Goal: Information Seeking & Learning: Learn about a topic

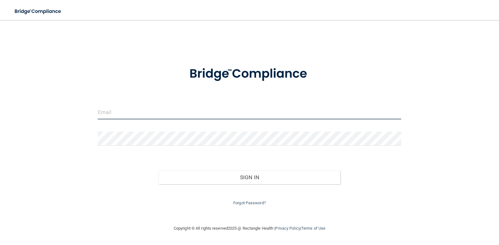
click at [117, 117] on input "email" at bounding box center [249, 112] width 303 height 14
type input "[EMAIL_ADDRESS][DOMAIN_NAME]"
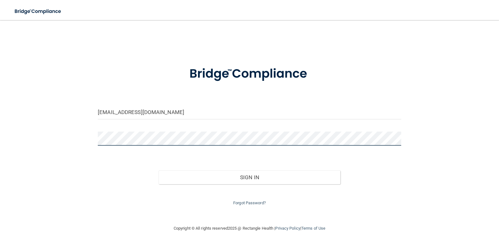
click at [158, 170] on button "Sign In" at bounding box center [249, 177] width 182 height 14
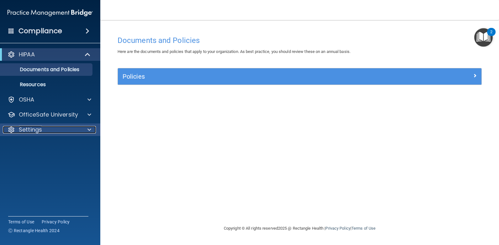
click at [31, 132] on p "Settings" at bounding box center [30, 130] width 23 height 8
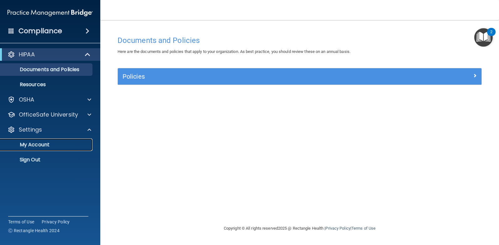
click at [40, 144] on p "My Account" at bounding box center [46, 145] width 85 height 6
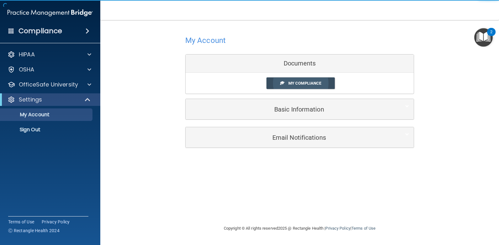
click at [326, 86] on link "My Compliance" at bounding box center [300, 83] width 69 height 12
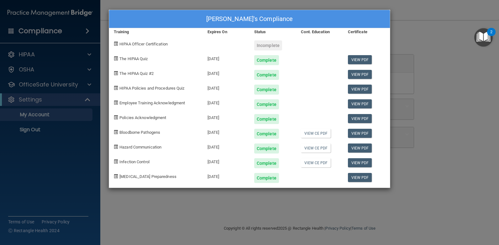
click at [264, 63] on div "Complete" at bounding box center [266, 60] width 25 height 10
click at [263, 60] on div "Complete" at bounding box center [266, 60] width 25 height 10
click at [142, 59] on span "The HIPAA Quiz" at bounding box center [133, 58] width 28 height 5
click at [364, 62] on link "View PDF" at bounding box center [360, 59] width 24 height 9
click at [352, 72] on link "View PDF" at bounding box center [360, 74] width 24 height 9
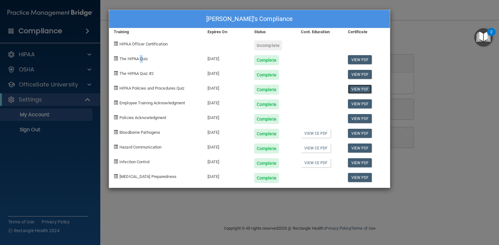
click at [355, 87] on link "View PDF" at bounding box center [360, 89] width 24 height 9
click at [316, 134] on link "View CE PDF" at bounding box center [316, 133] width 30 height 9
click at [321, 149] on link "View CE PDF" at bounding box center [316, 147] width 30 height 9
click at [318, 163] on link "View CE PDF" at bounding box center [316, 162] width 30 height 9
click at [356, 136] on link "View PDF" at bounding box center [360, 133] width 24 height 9
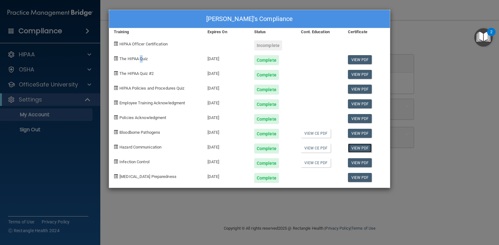
click at [357, 149] on link "View PDF" at bounding box center [360, 147] width 24 height 9
click at [362, 163] on link "View PDF" at bounding box center [360, 162] width 24 height 9
click at [354, 179] on link "View PDF" at bounding box center [360, 177] width 24 height 9
